Goal: Transaction & Acquisition: Purchase product/service

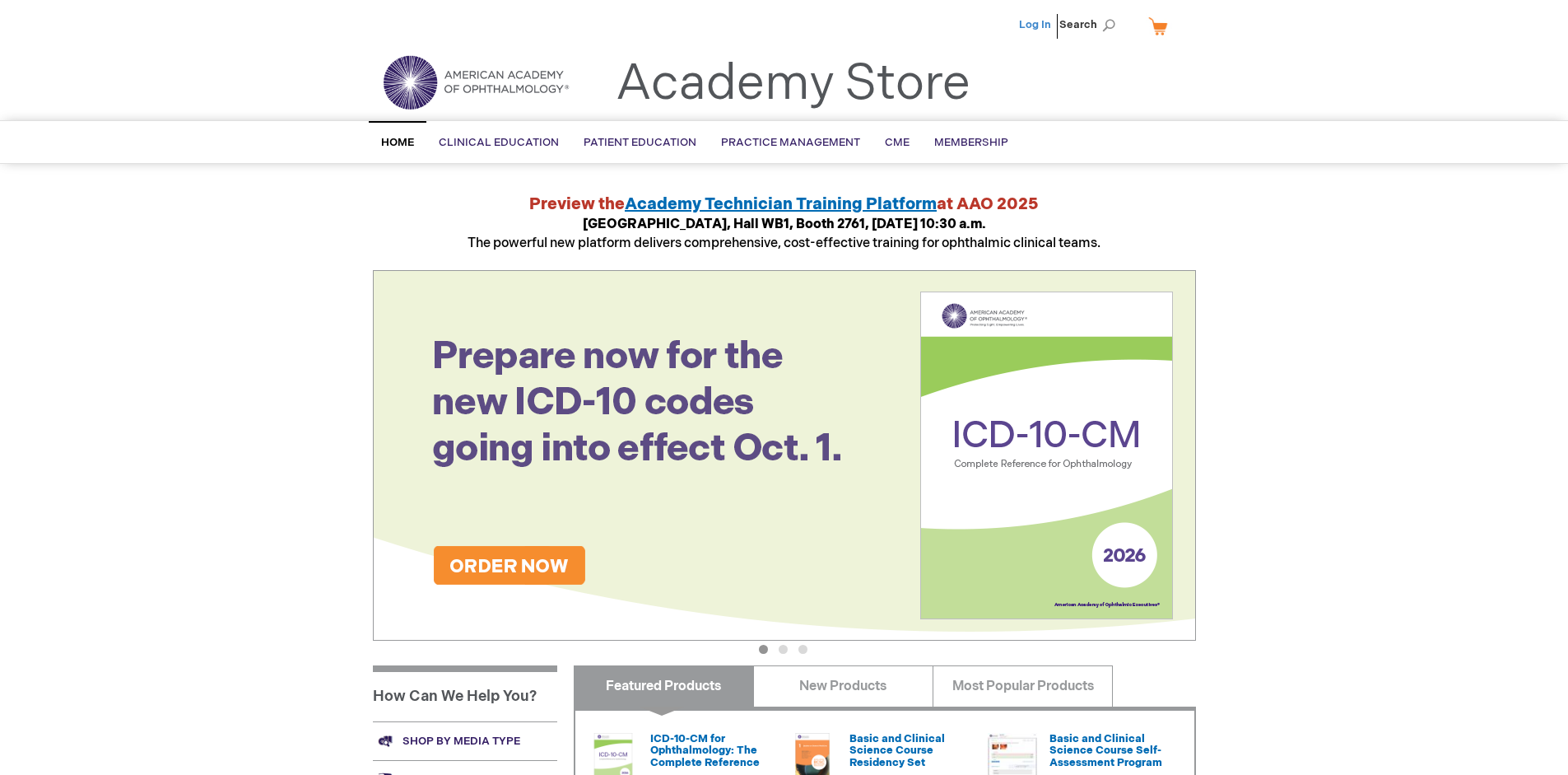
click at [1036, 25] on link "Log In" at bounding box center [1034, 25] width 32 height 13
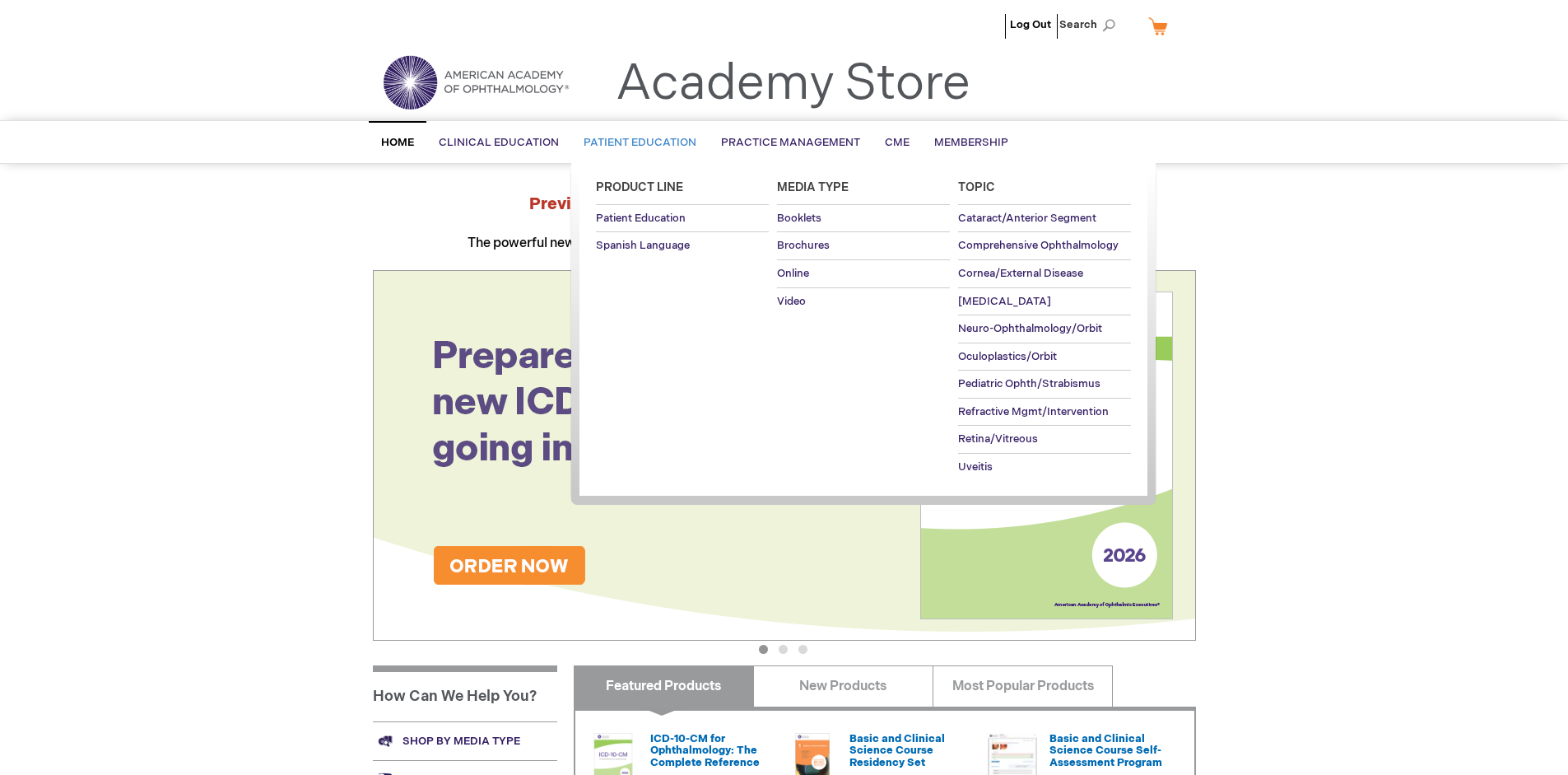
click at [636, 142] on span "Patient Education" at bounding box center [640, 142] width 113 height 13
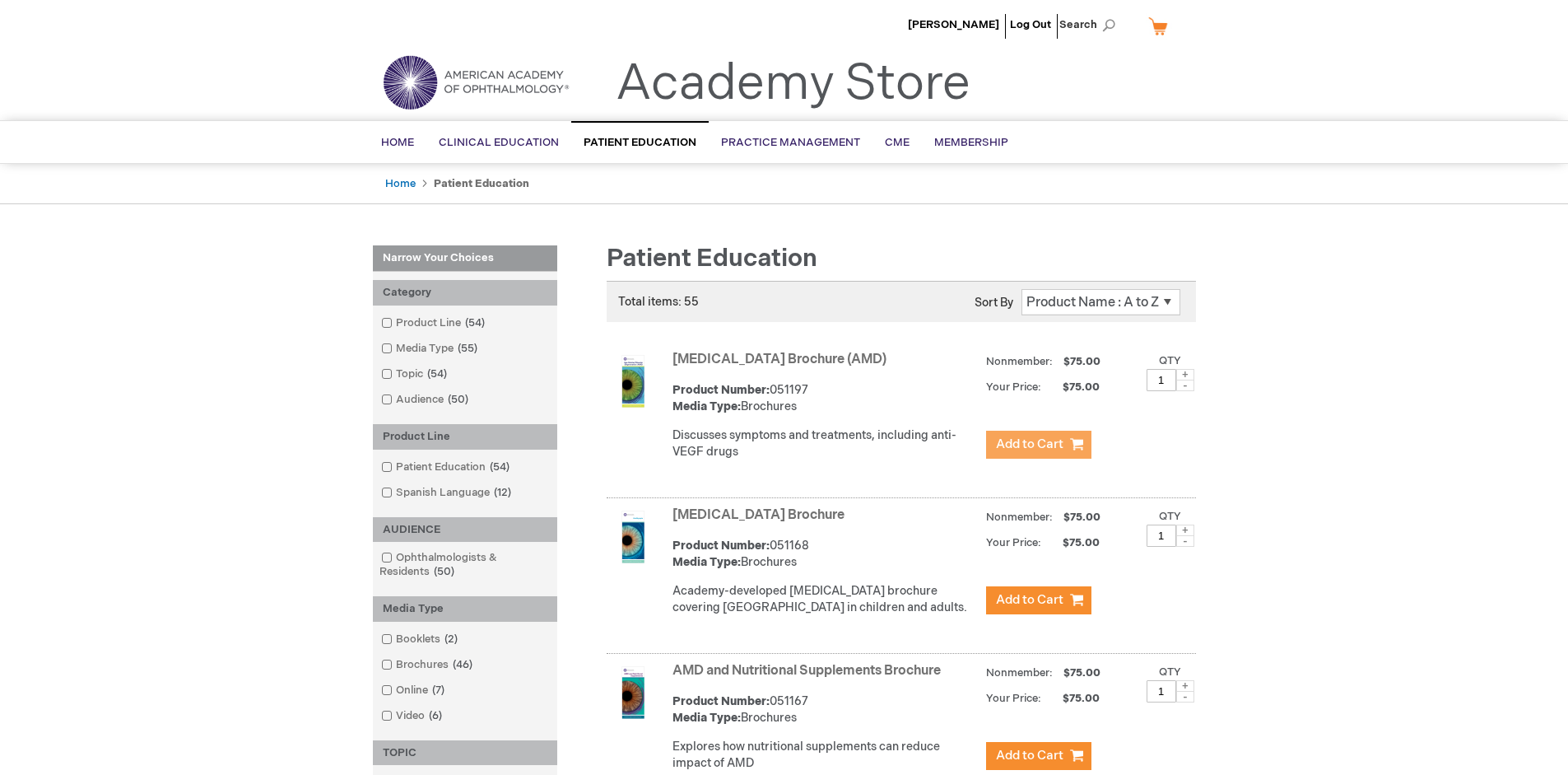
click at [1038, 444] on span "Add to Cart" at bounding box center [1030, 444] width 67 height 15
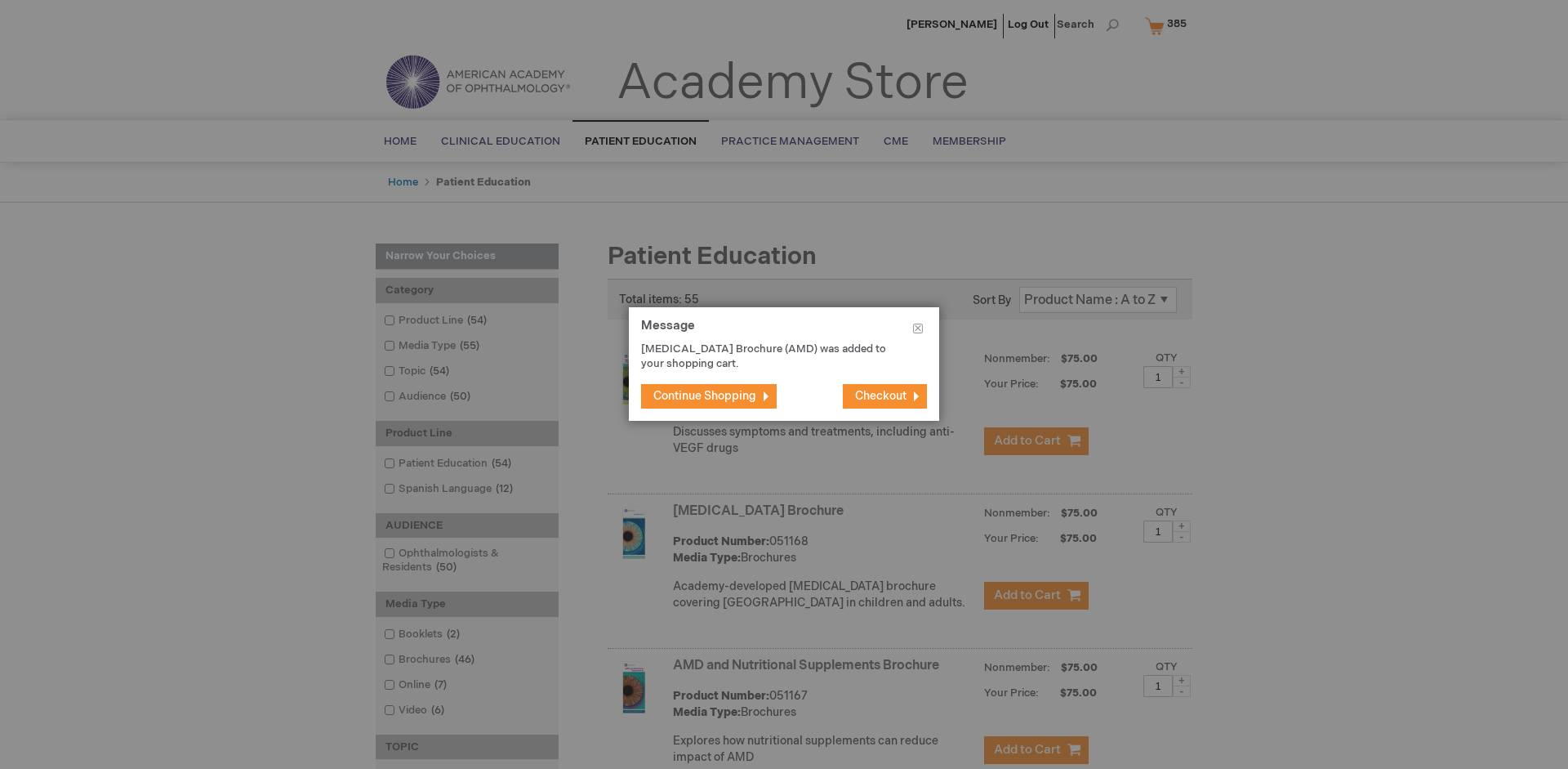
click at [705, 396] on span "Continue Shopping" at bounding box center [705, 395] width 103 height 14
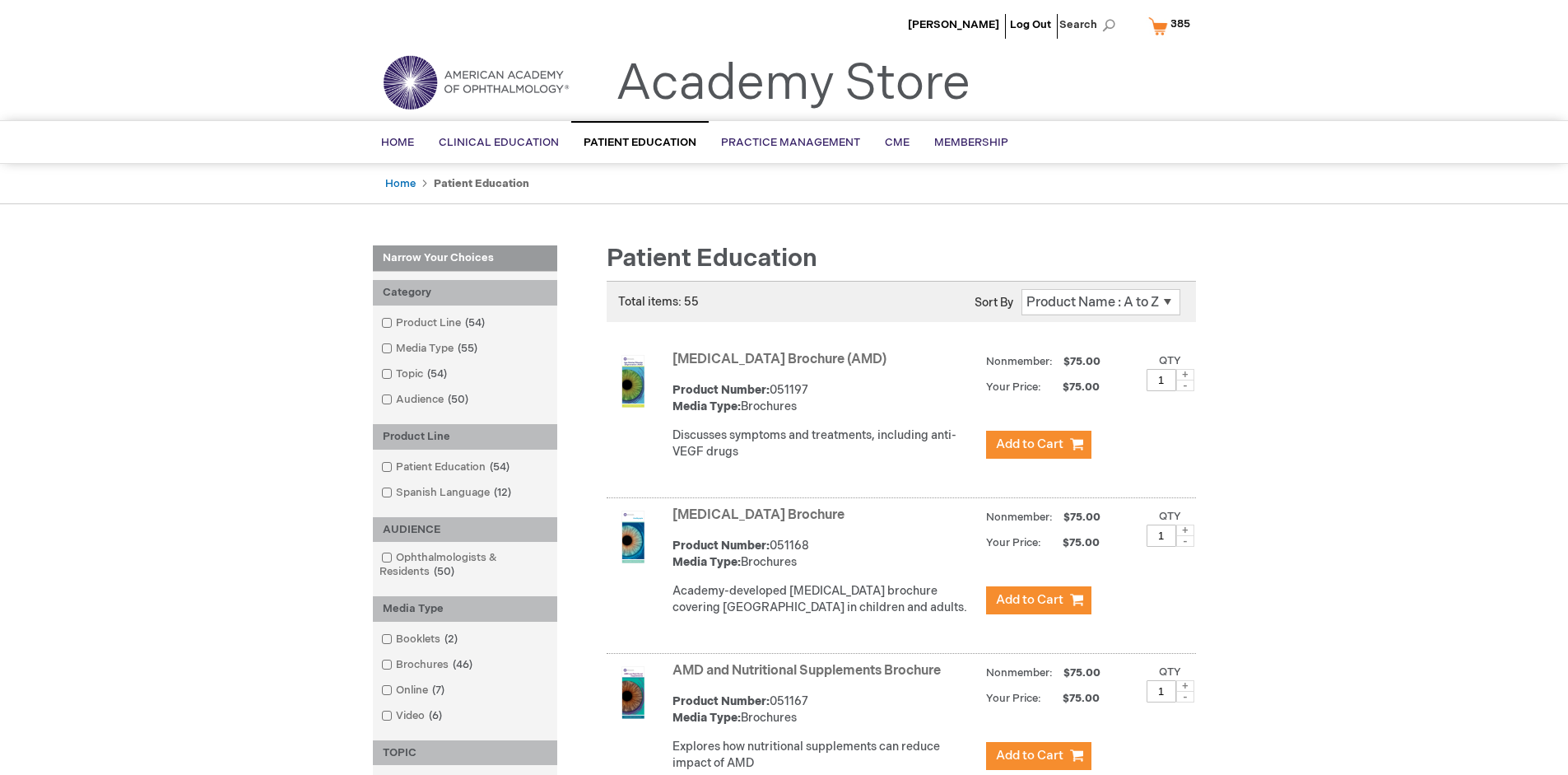
click at [810, 678] on link "AMD and Nutritional Supplements Brochure" at bounding box center [807, 670] width 269 height 15
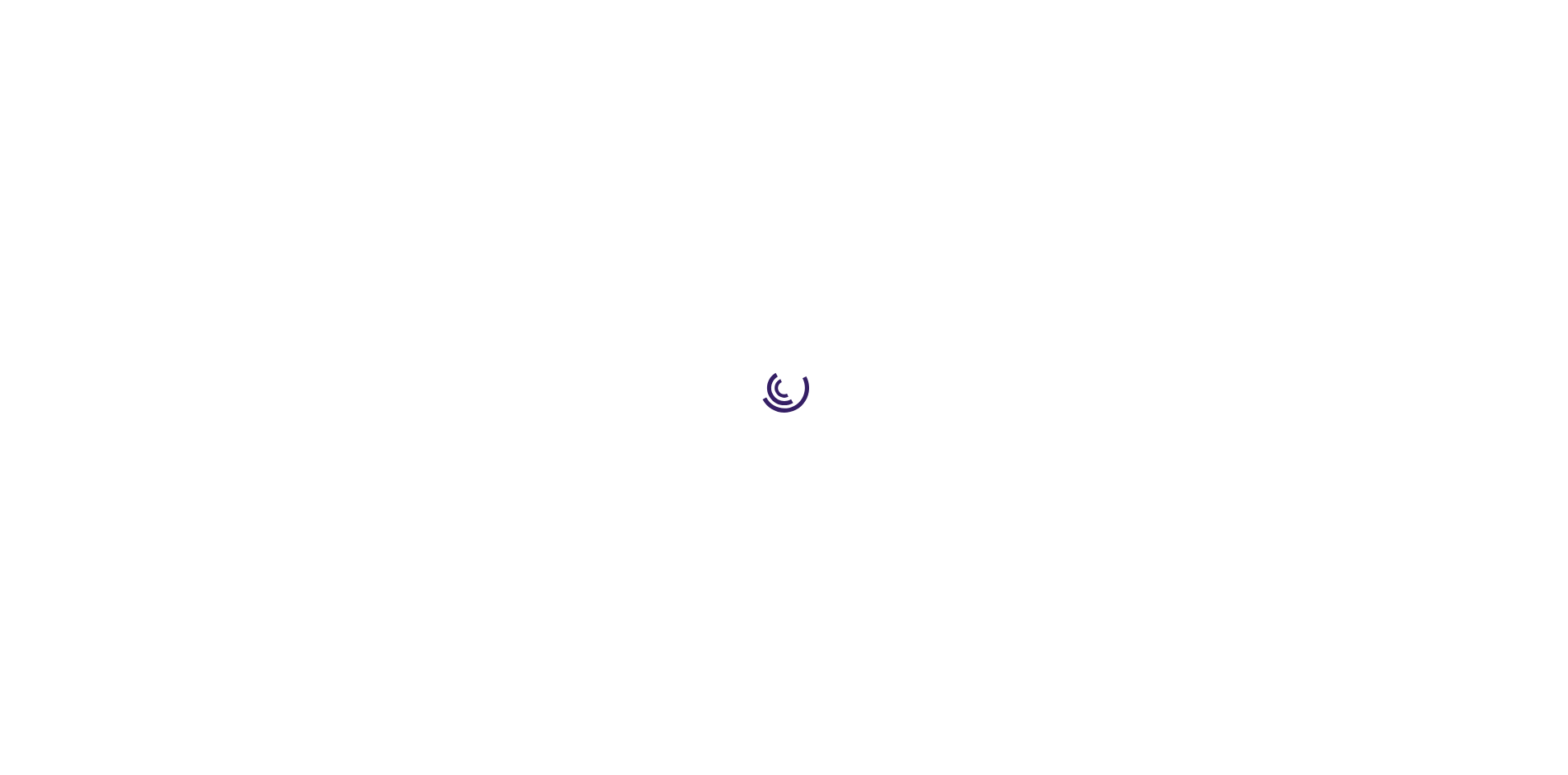
type input "1"
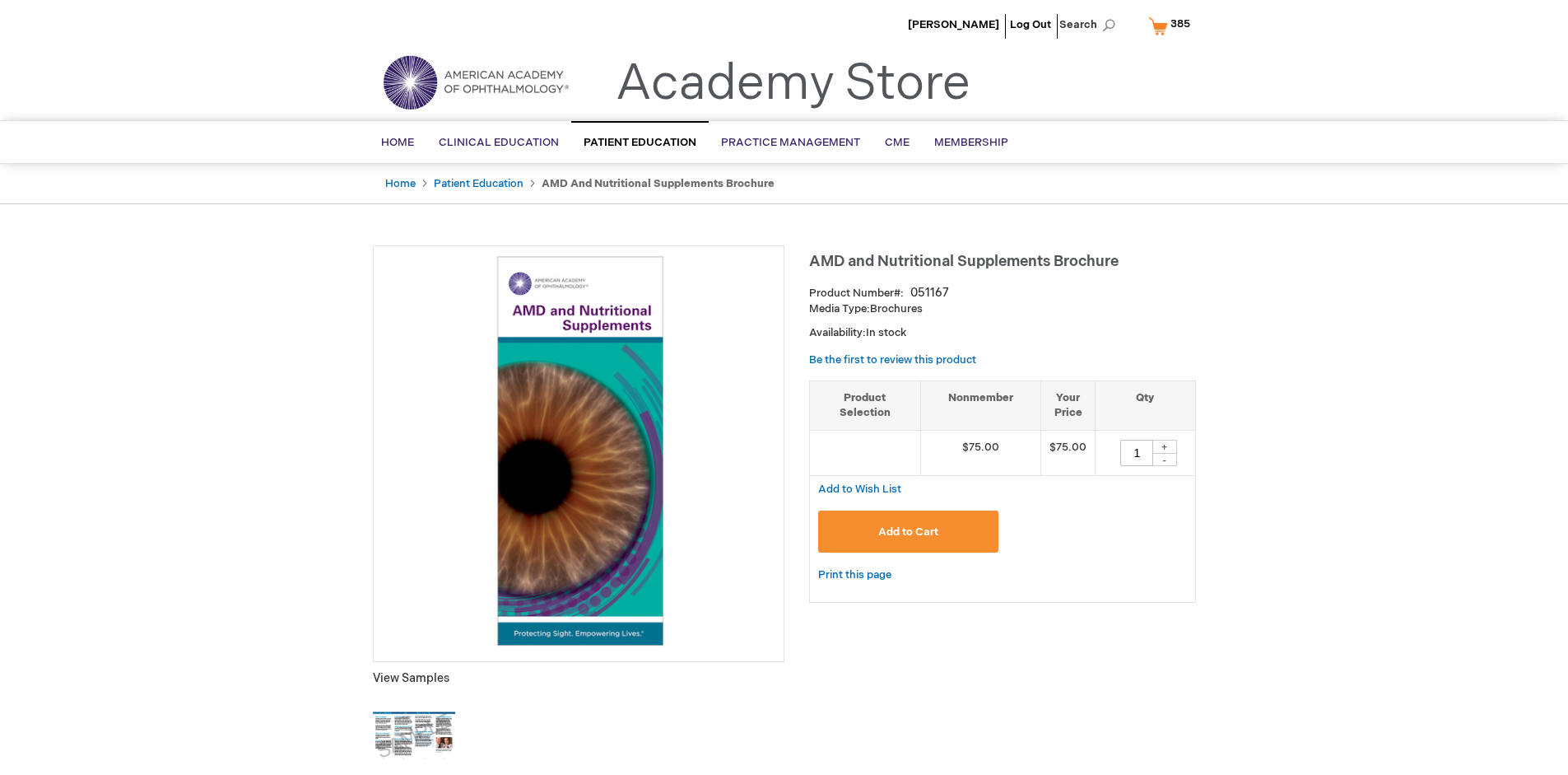
click at [908, 531] on span "Add to Cart" at bounding box center [909, 532] width 60 height 13
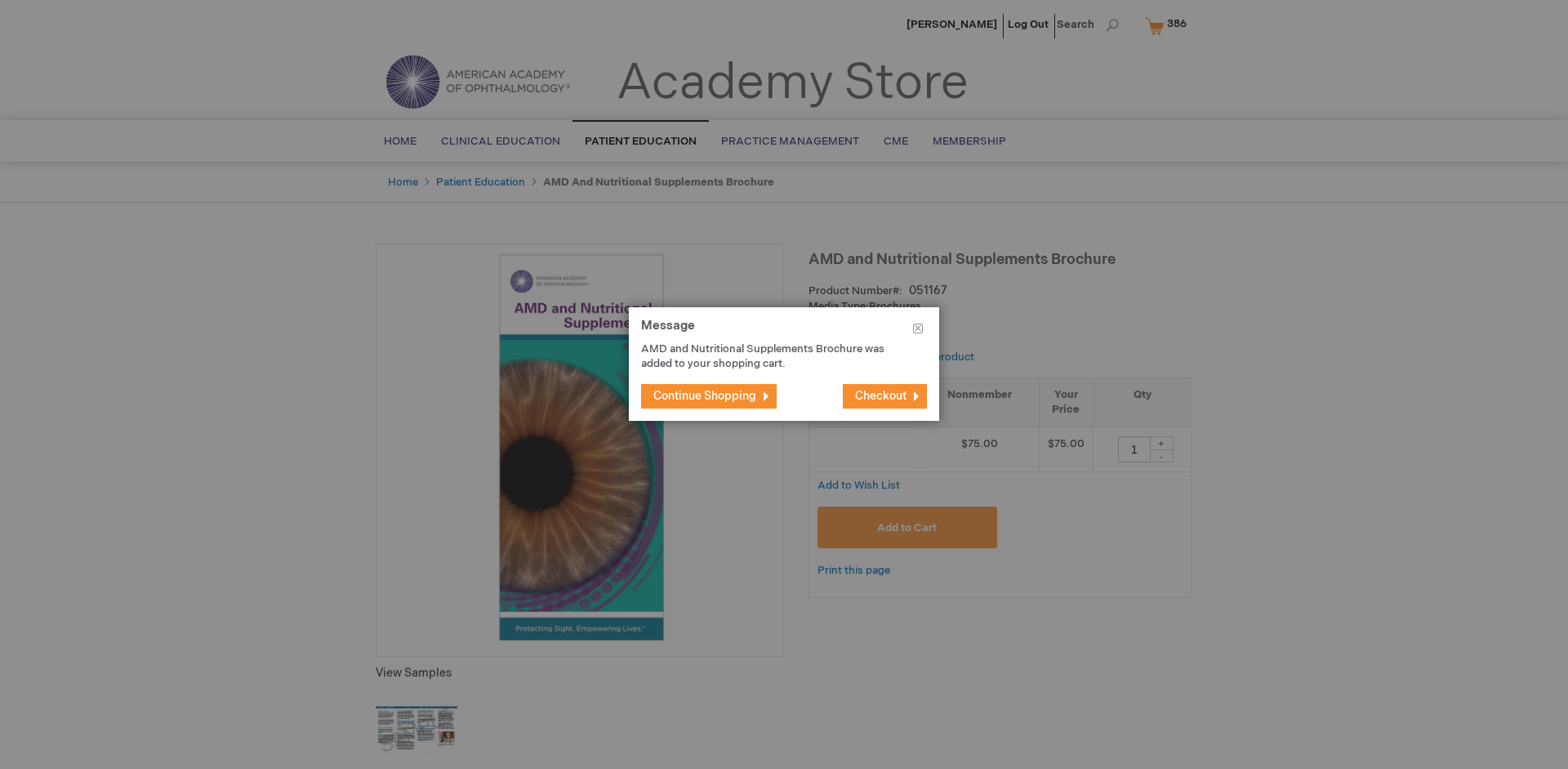
click at [705, 396] on span "Continue Shopping" at bounding box center [705, 395] width 103 height 14
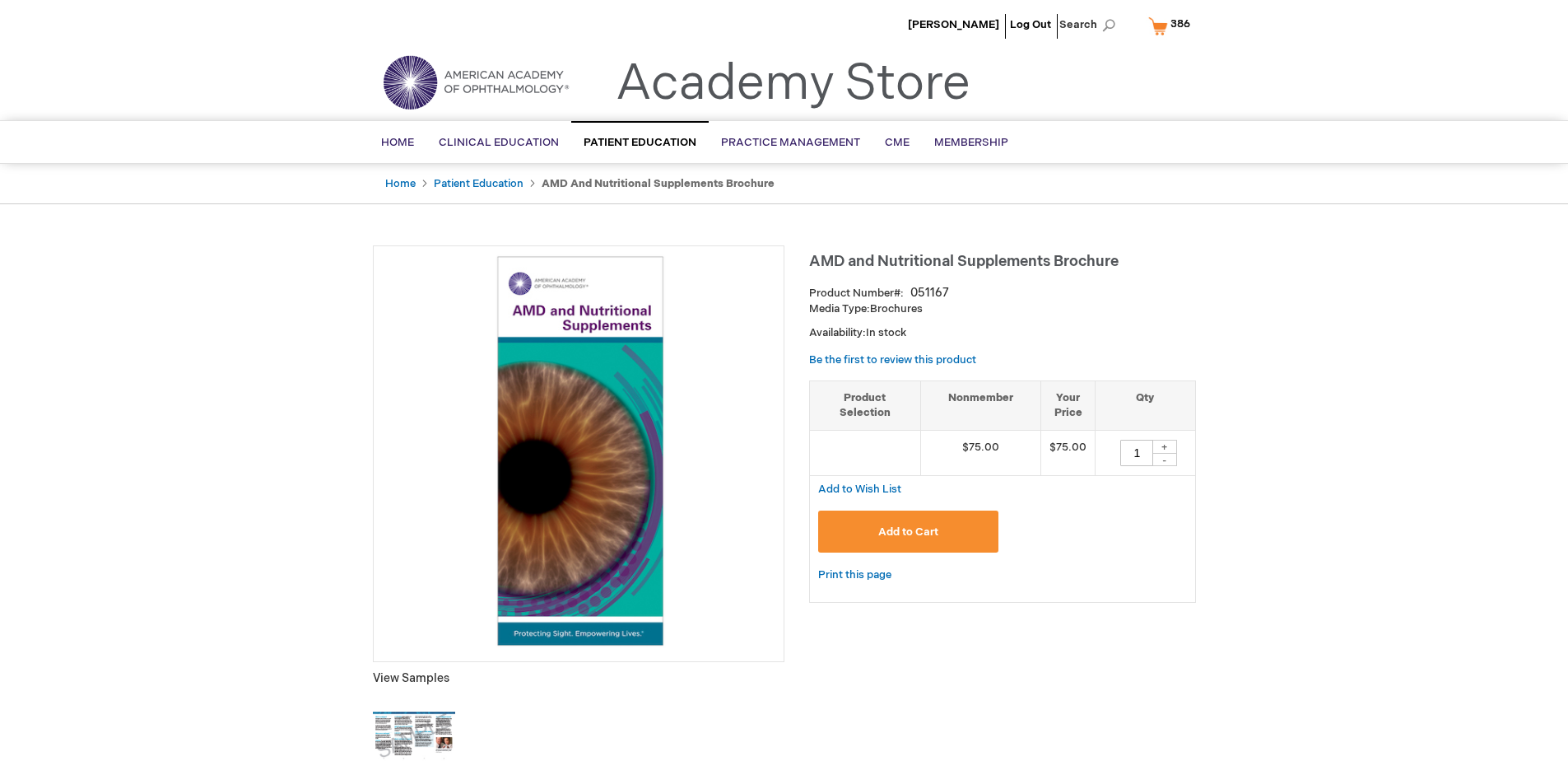
click at [1172, 25] on span "386" at bounding box center [1180, 24] width 20 height 13
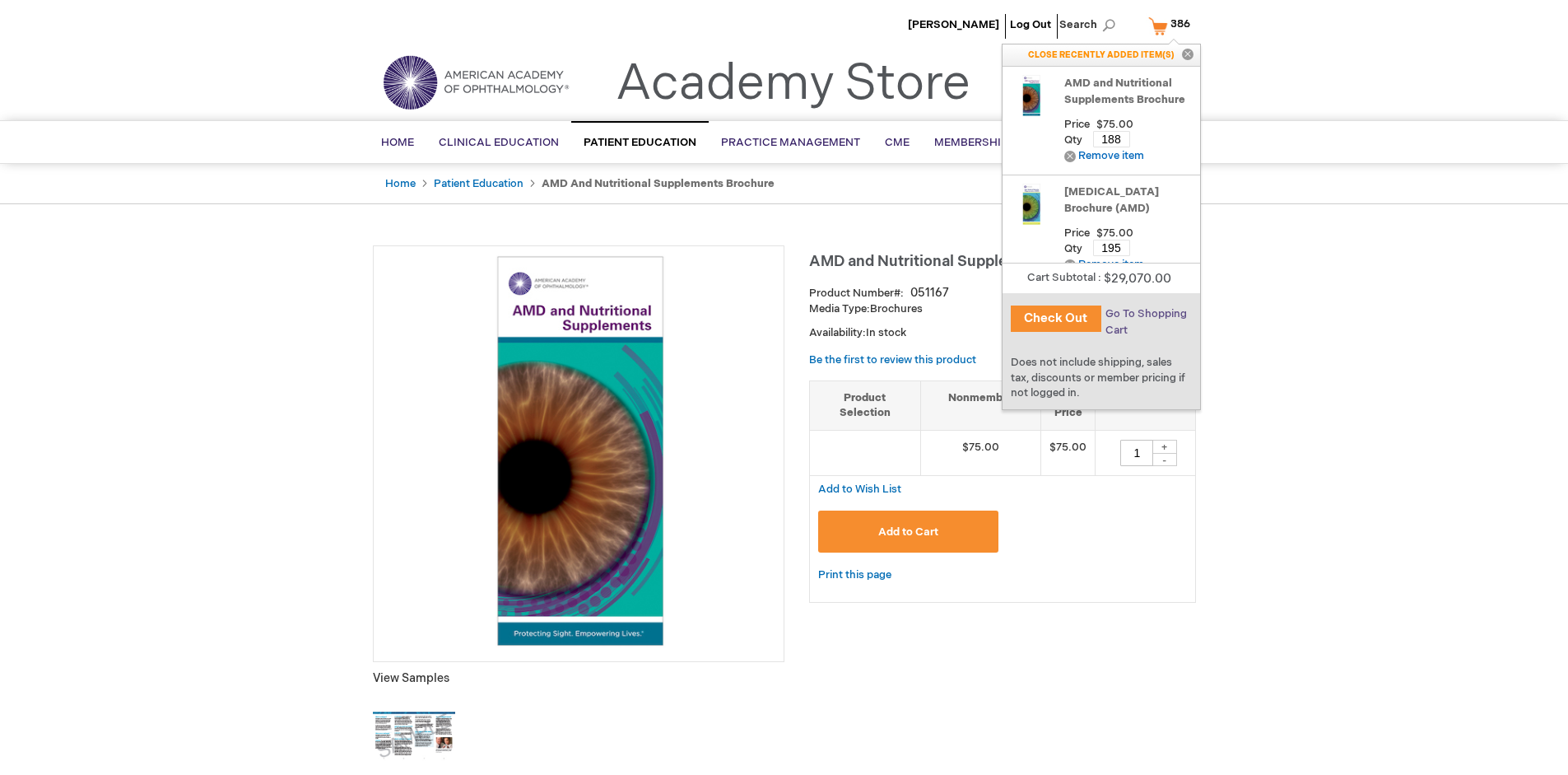
click at [1145, 313] on span "Go To Shopping Cart" at bounding box center [1145, 321] width 81 height 30
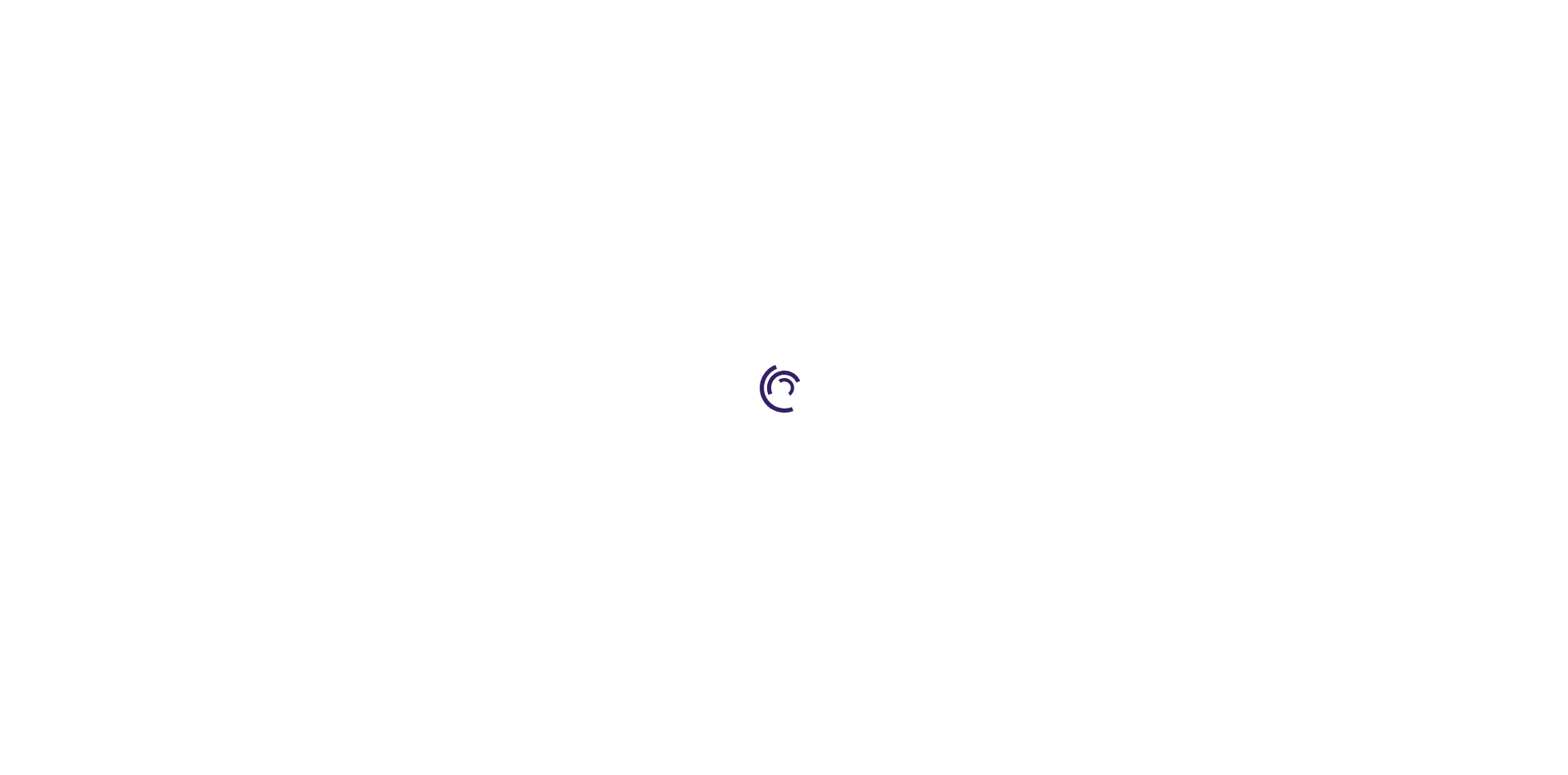
select select "US"
select select "41"
click at [1087, 768] on span "Proceed to Checkout" at bounding box center [1088, 768] width 107 height 13
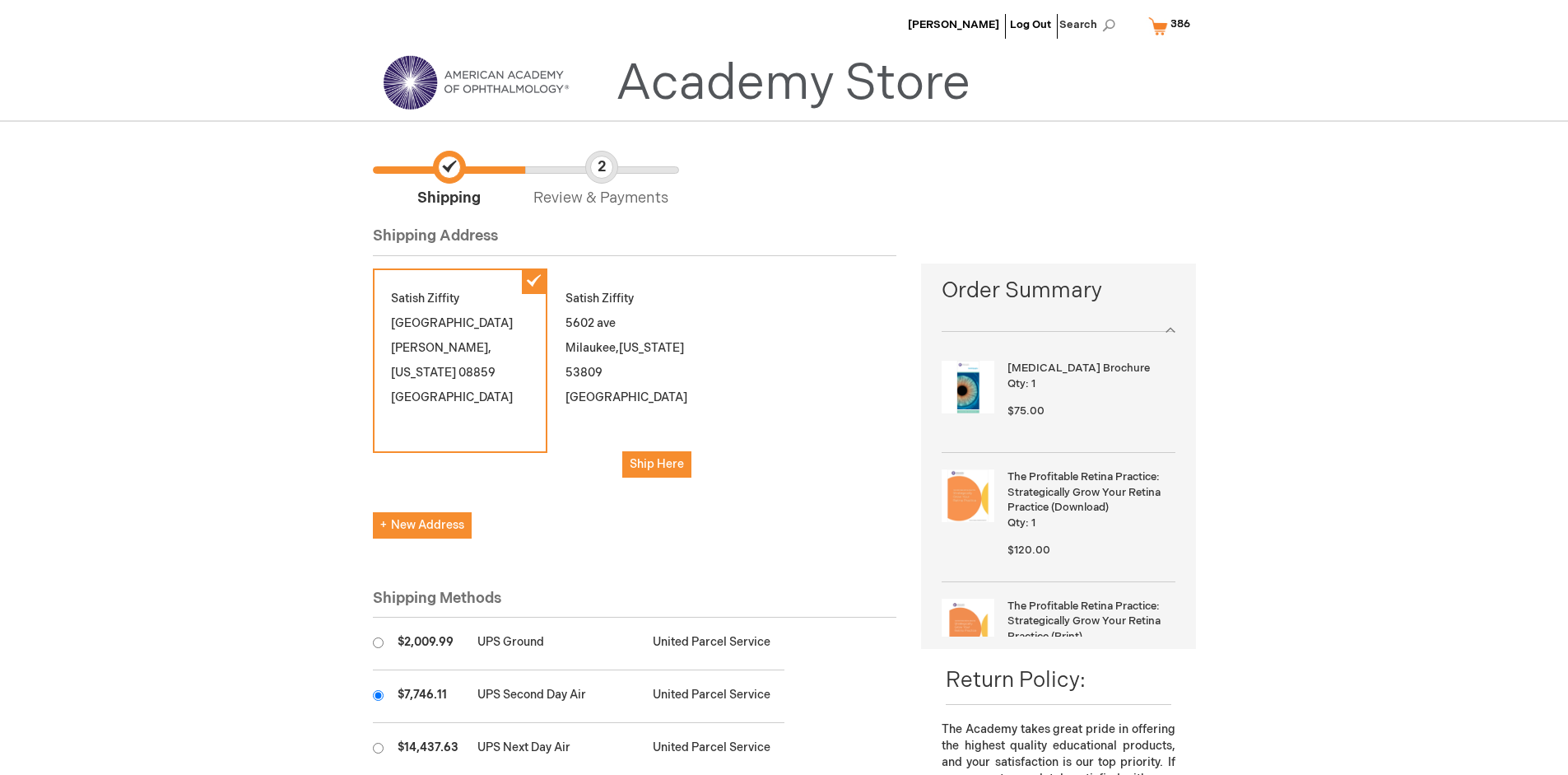
click at [378, 695] on input "radio" at bounding box center [379, 696] width 11 height 11
